Goal: Contribute content

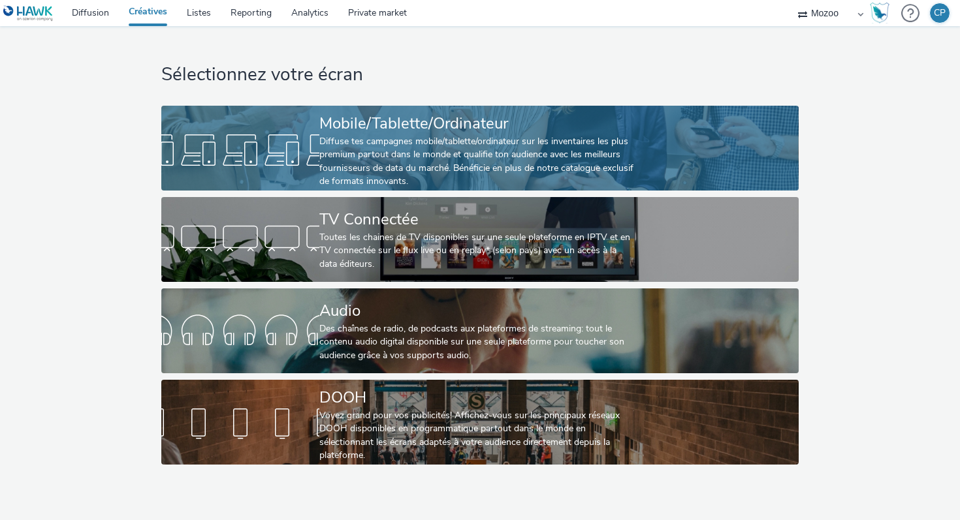
click at [334, 143] on div "Diffuse tes campagnes mobile/tablette/ordinateur sur les inventaires les plus p…" at bounding box center [477, 162] width 316 height 54
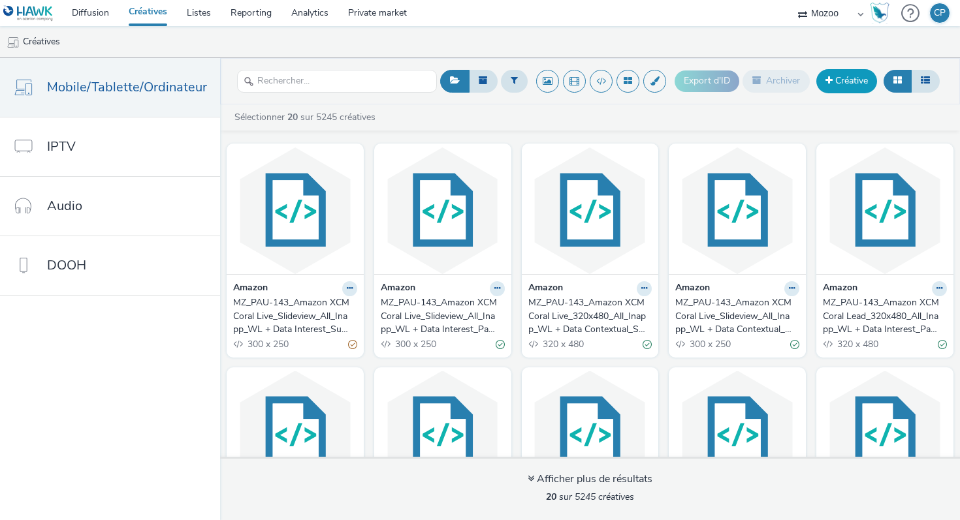
click at [840, 80] on link "Créative" at bounding box center [846, 81] width 61 height 24
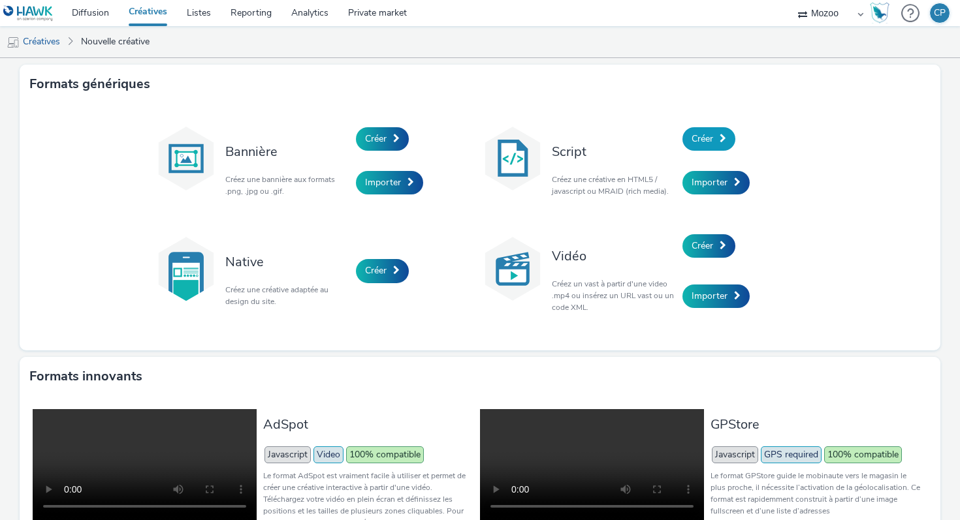
click at [713, 135] on span "Créer" at bounding box center [702, 139] width 22 height 12
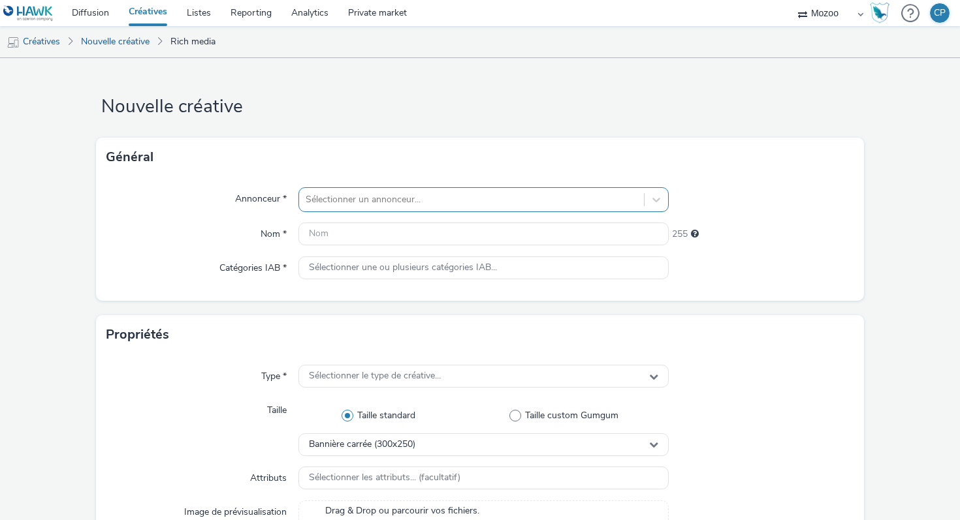
click at [414, 207] on div at bounding box center [472, 200] width 332 height 16
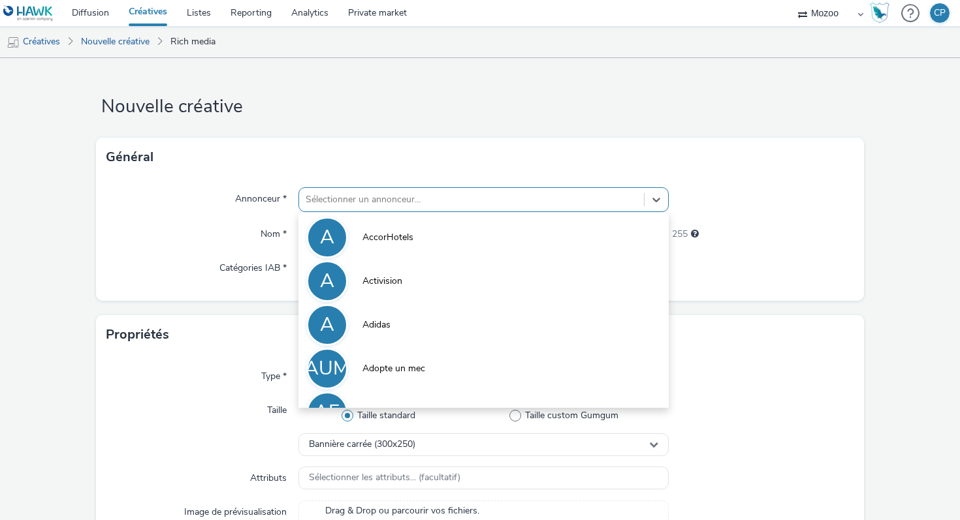
click at [240, 249] on div "Annonceur * option AccorHotels focused, 1 of 10. 10 results available. Use Up a…" at bounding box center [480, 239] width 768 height 124
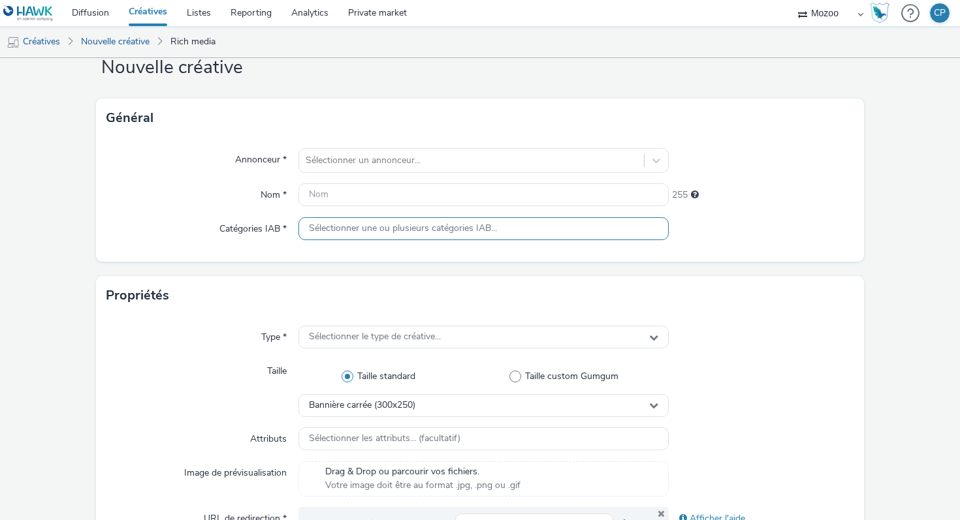
scroll to position [44, 0]
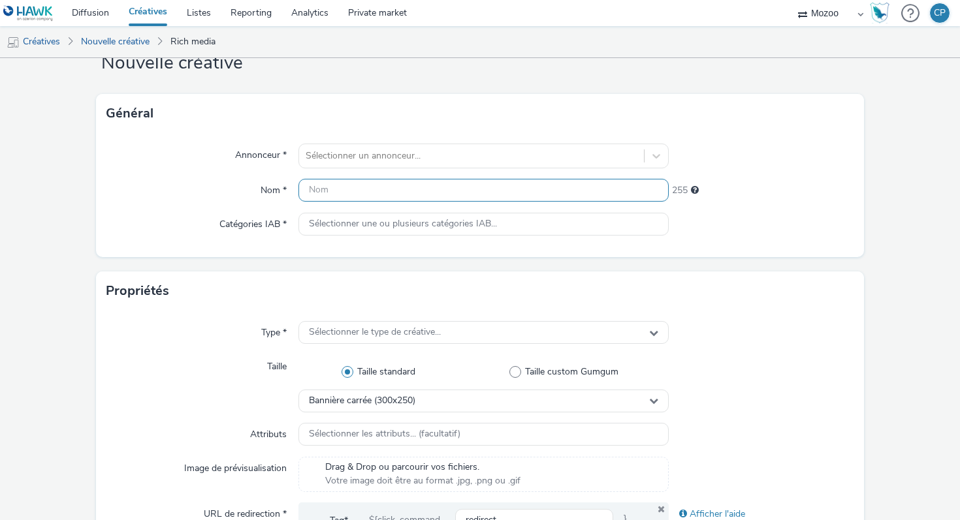
click at [321, 198] on input "text" at bounding box center [483, 190] width 370 height 23
click at [313, 187] on input "text" at bounding box center [483, 190] width 370 height 23
click at [323, 184] on input "text" at bounding box center [483, 190] width 370 height 23
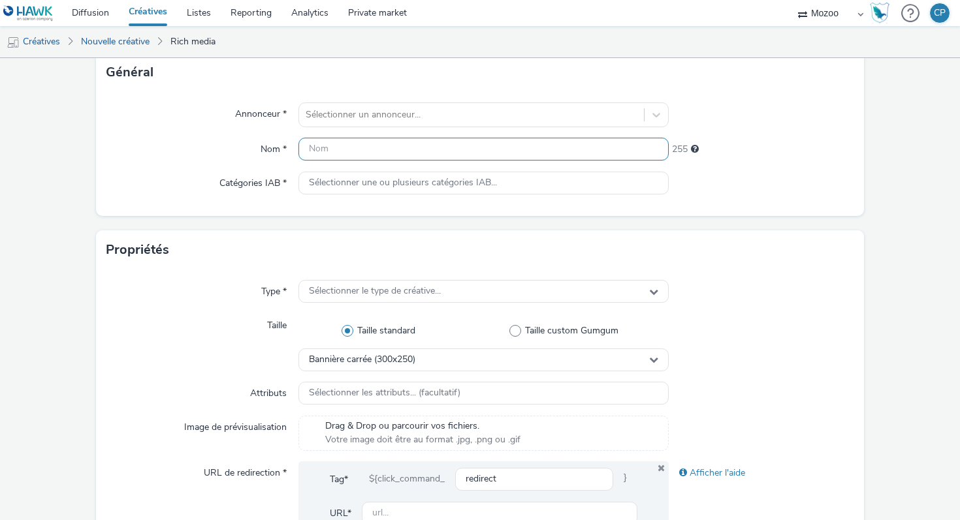
scroll to position [92, 0]
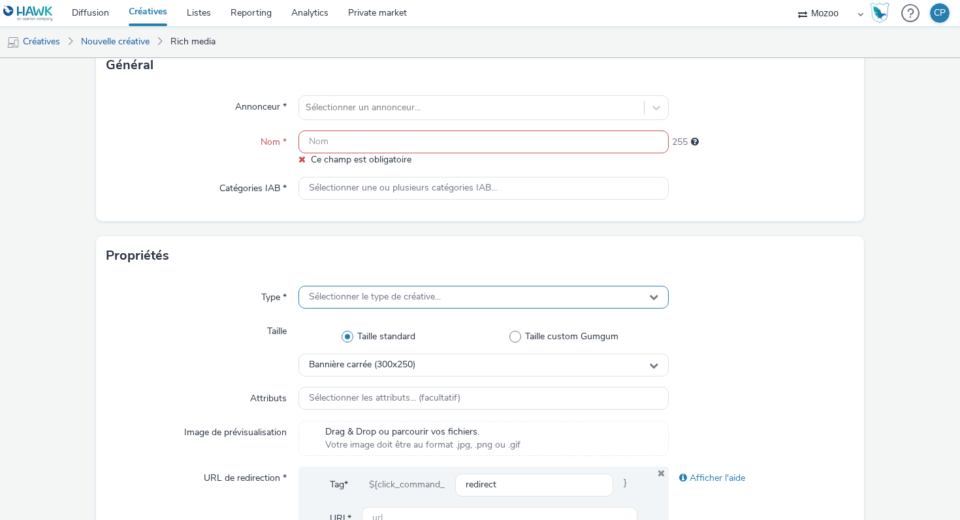
click at [349, 279] on div "Type * Sélectionner le type de créative... Taille Taille standard Taille custom…" at bounding box center [480, 431] width 768 height 311
click at [346, 292] on span "Sélectionner le type de créative..." at bounding box center [375, 297] width 132 height 11
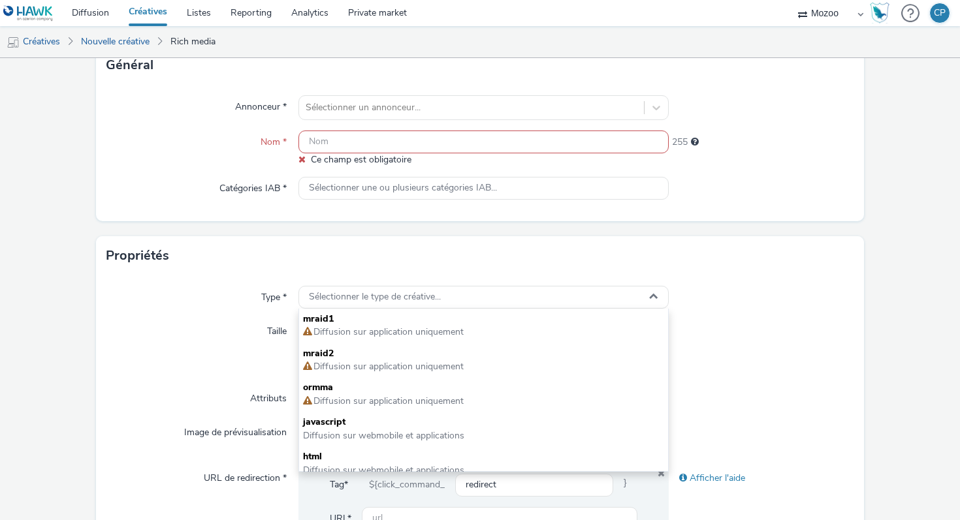
click at [194, 331] on div "Taille" at bounding box center [202, 348] width 192 height 57
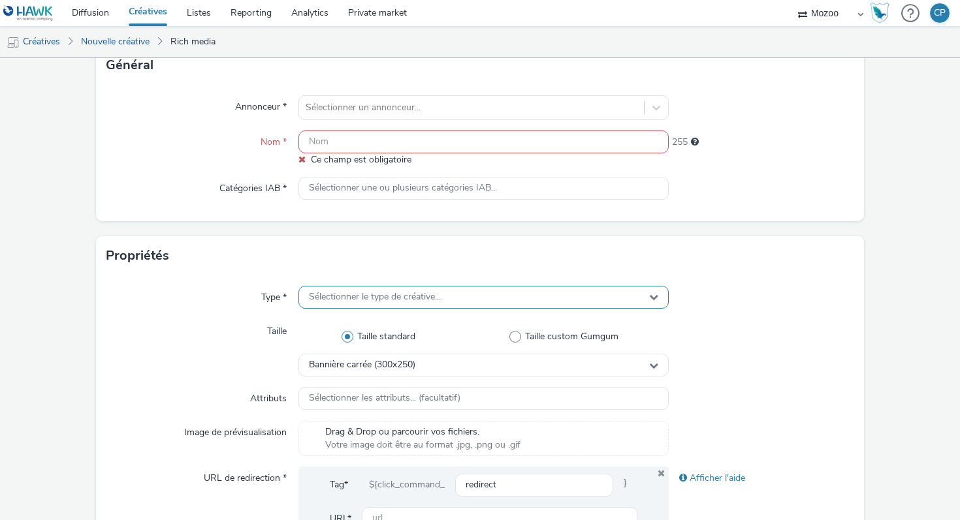
click at [344, 292] on span "Sélectionner le type de créative..." at bounding box center [375, 297] width 132 height 11
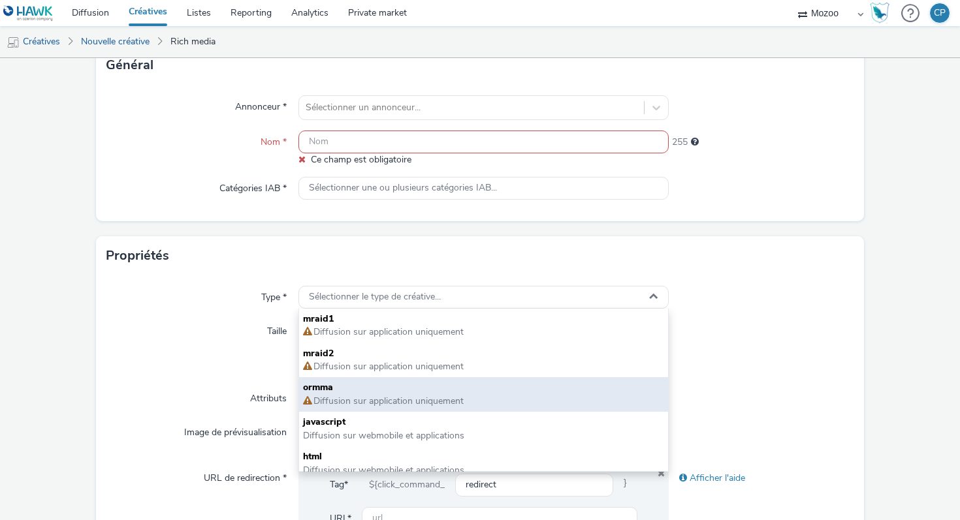
scroll to position [9, 0]
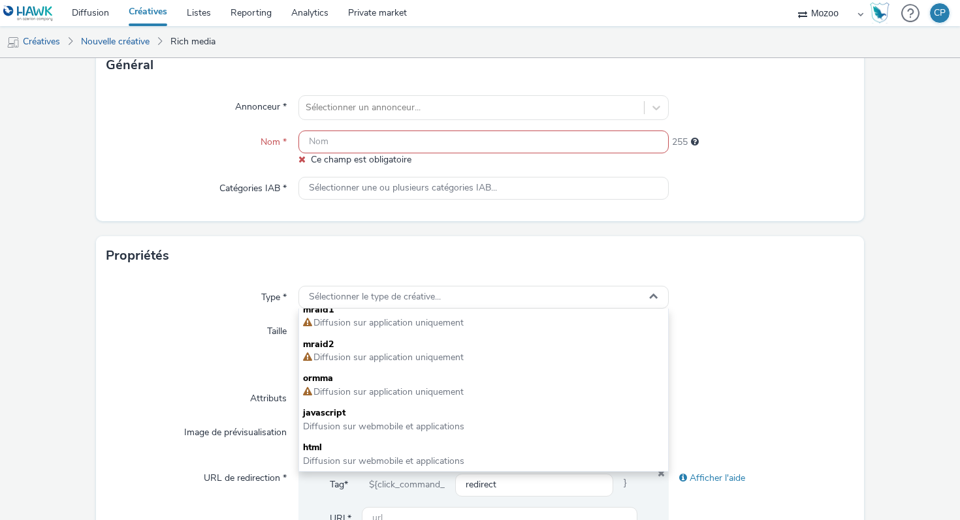
click at [159, 387] on div "Attributs" at bounding box center [202, 399] width 192 height 24
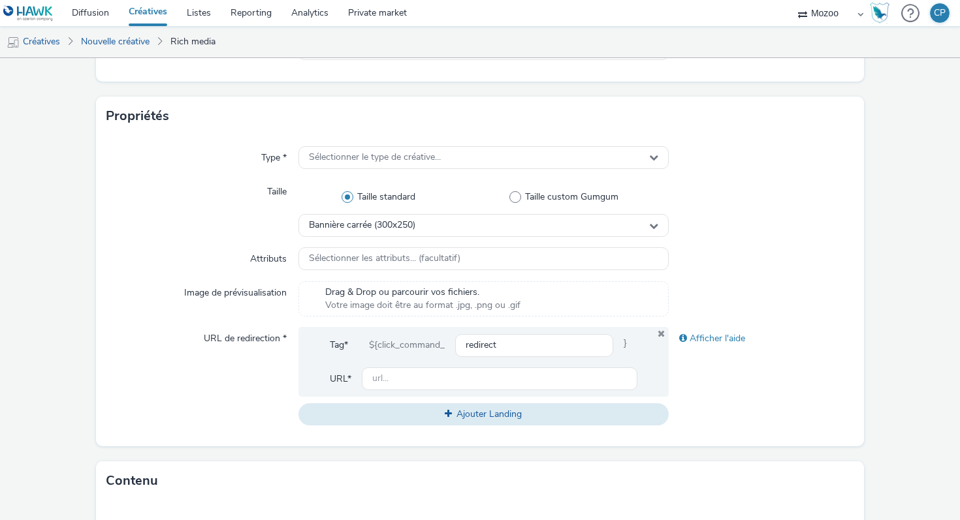
scroll to position [244, 0]
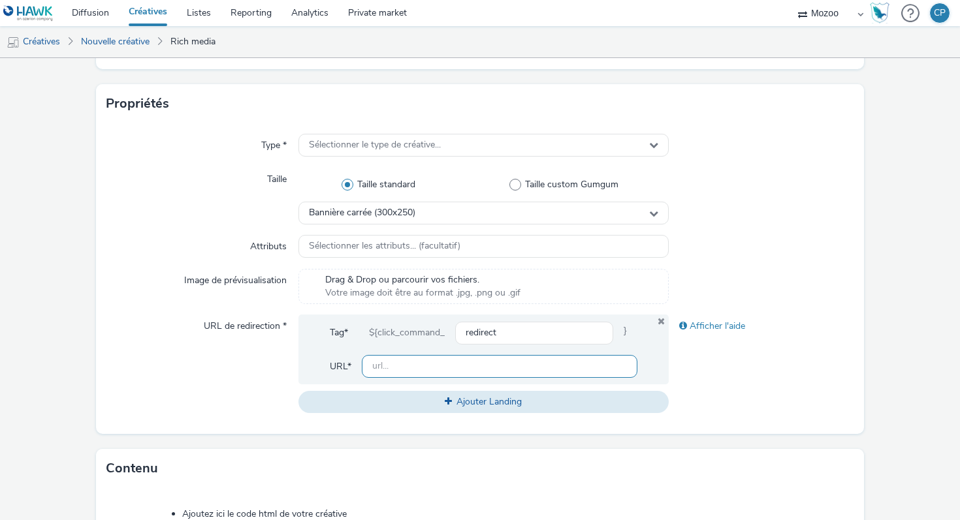
click at [402, 364] on input "text" at bounding box center [500, 366] width 276 height 23
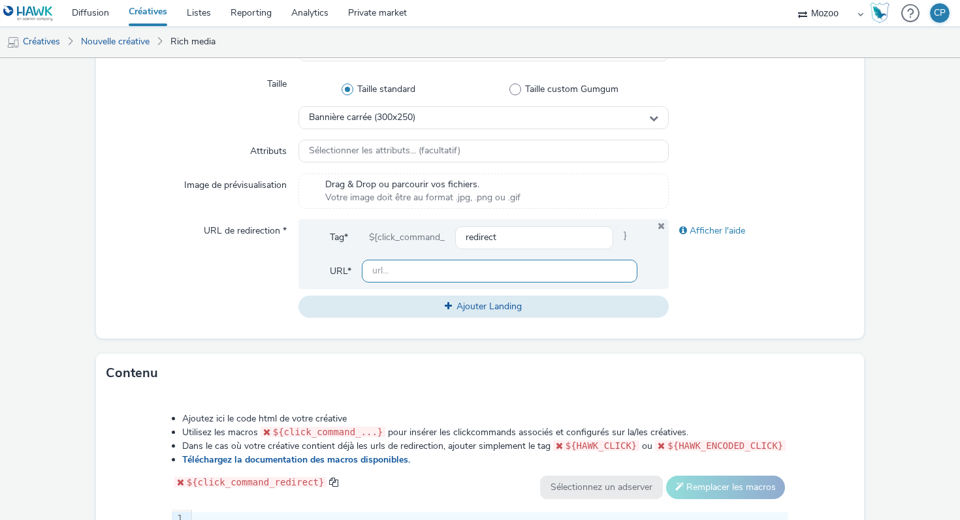
scroll to position [347, 0]
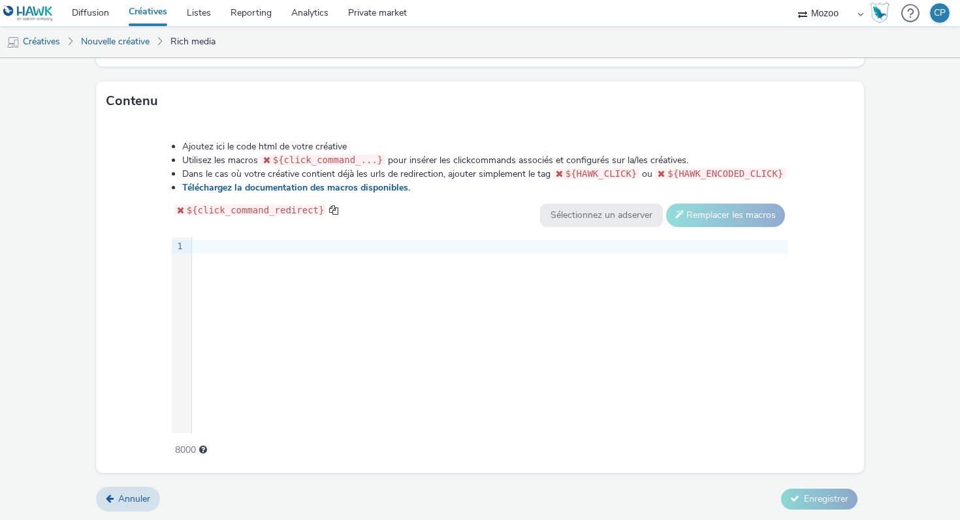
click at [283, 345] on div "9 1 ›" at bounding box center [480, 336] width 617 height 196
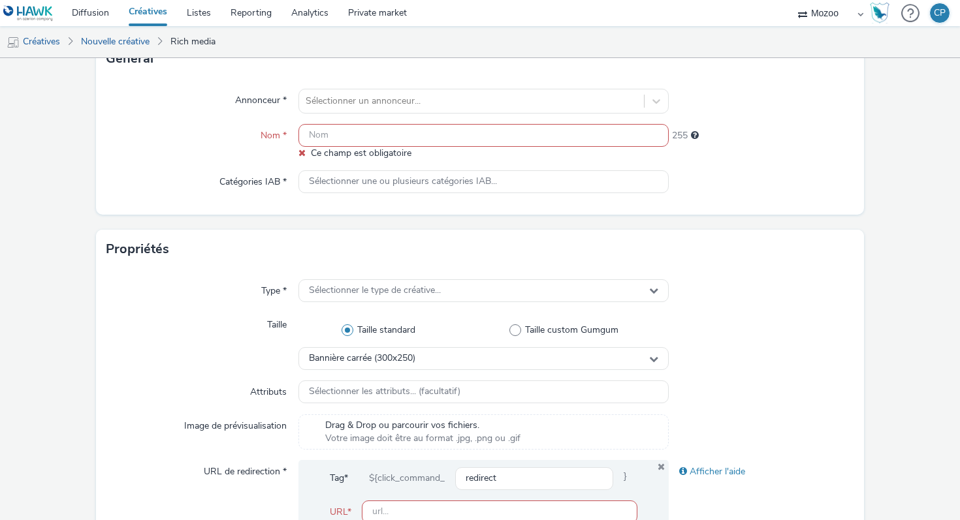
scroll to position [0, 0]
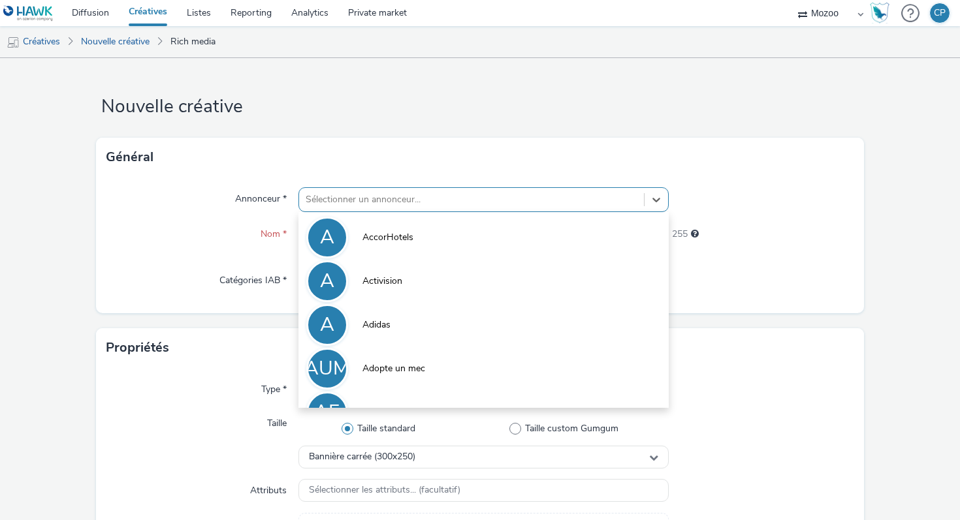
click at [398, 206] on div at bounding box center [472, 200] width 332 height 16
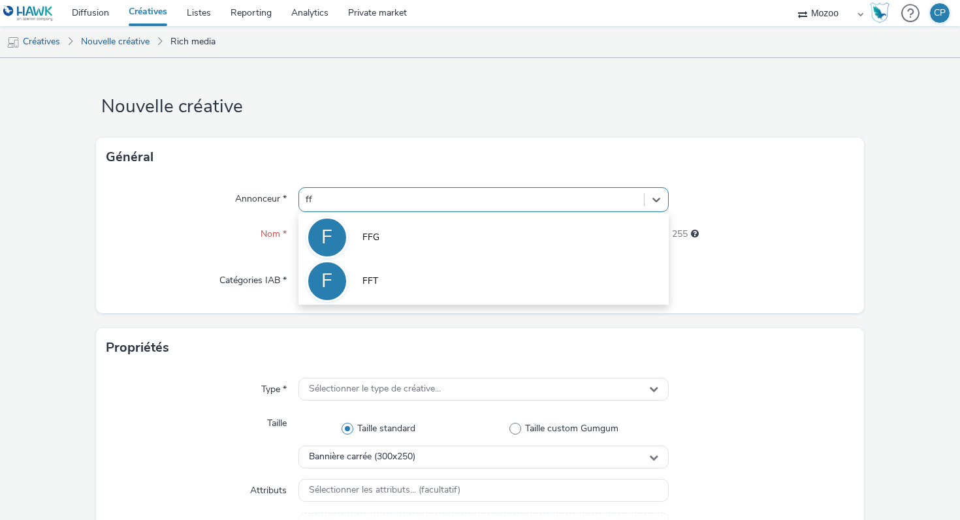
type input "fft"
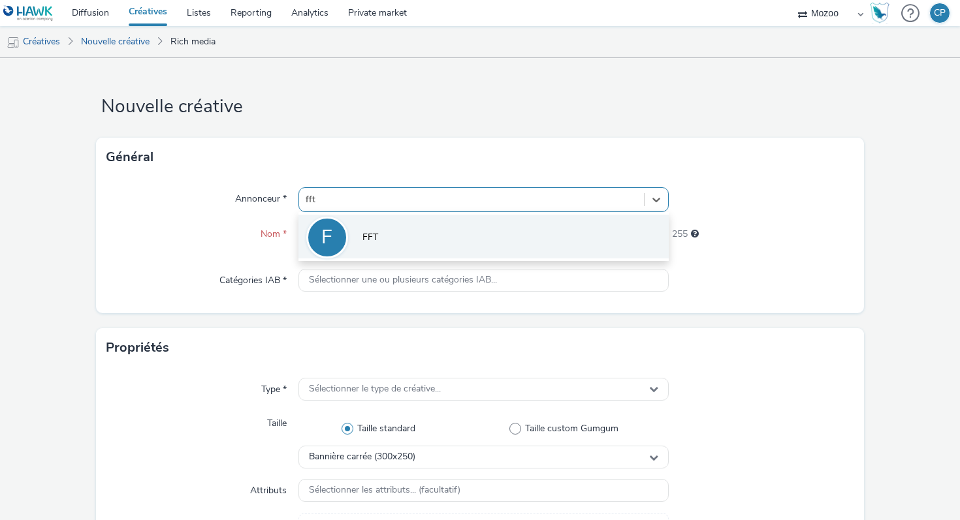
click at [455, 226] on li "F FFT" at bounding box center [483, 237] width 370 height 44
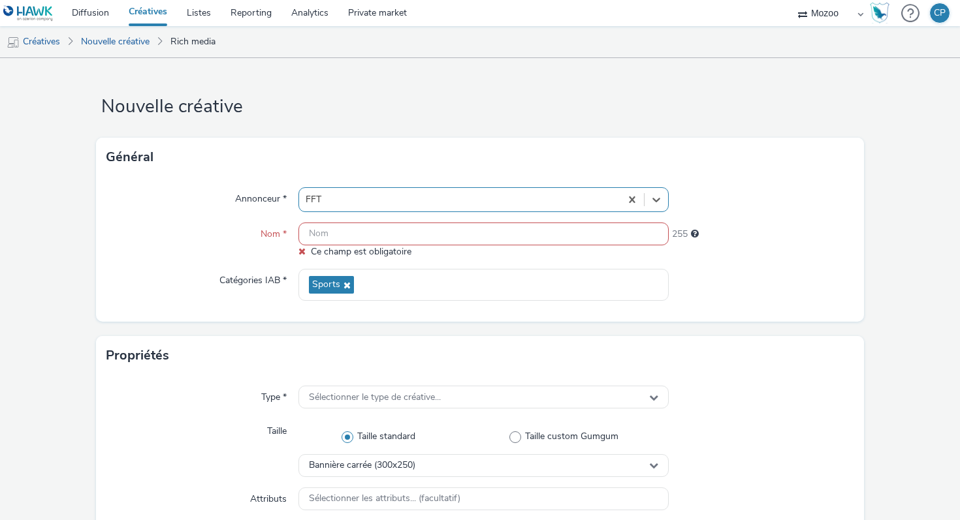
click at [441, 242] on input "text" at bounding box center [483, 234] width 370 height 23
